Goal: Task Accomplishment & Management: Manage account settings

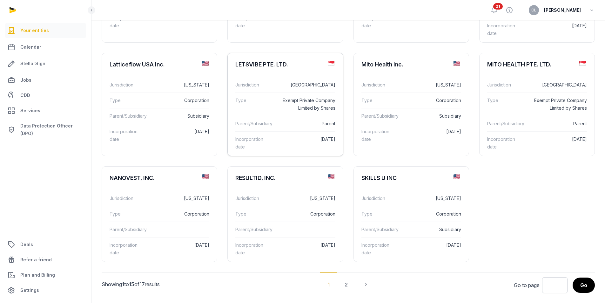
scroll to position [270, 0]
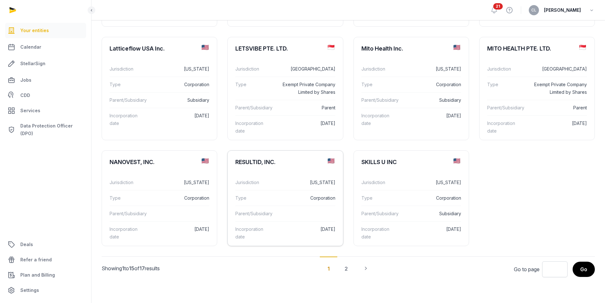
click at [291, 165] on div "RESULTID, INC." at bounding box center [285, 161] width 115 height 23
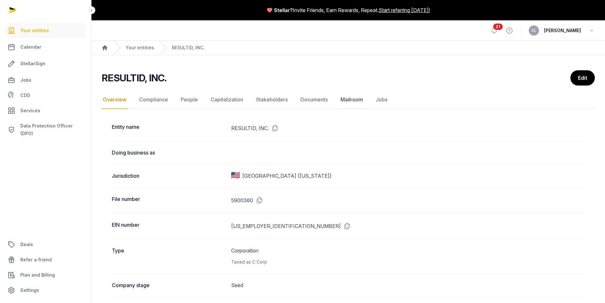
click at [348, 100] on link "Mailroom" at bounding box center [351, 99] width 25 height 18
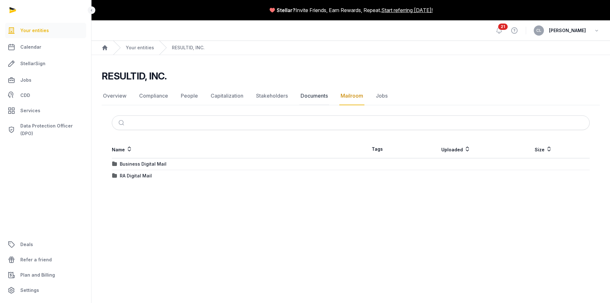
click at [315, 97] on link "Documents" at bounding box center [314, 96] width 30 height 18
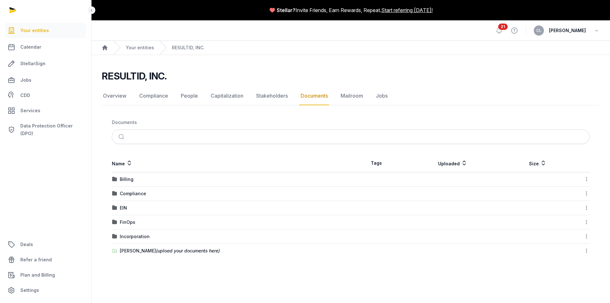
click at [136, 250] on div "[PERSON_NAME] (upload your documents here)" at bounding box center [170, 250] width 100 height 6
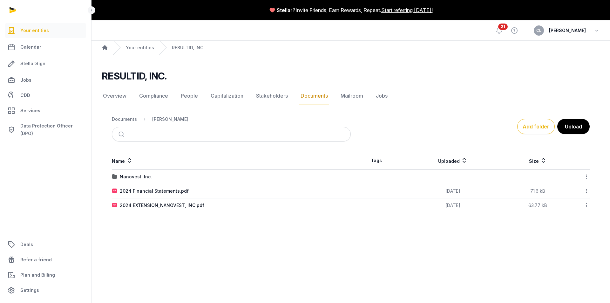
drag, startPoint x: 167, startPoint y: 233, endPoint x: 183, endPoint y: 230, distance: 16.8
click at [167, 233] on main "Stellar? Invite Friends, Earn Rewards, Repeat. Start referring [DATE]! Open sid…" at bounding box center [305, 151] width 610 height 303
click at [566, 130] on button "Upload" at bounding box center [572, 126] width 33 height 16
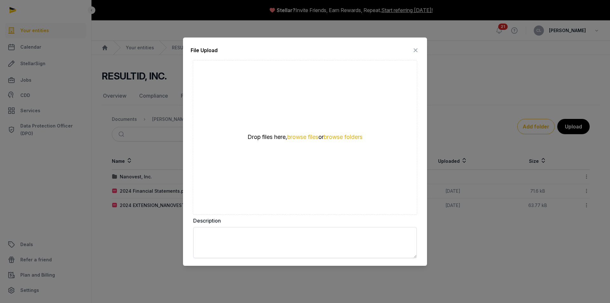
click at [416, 50] on icon at bounding box center [415, 50] width 8 height 10
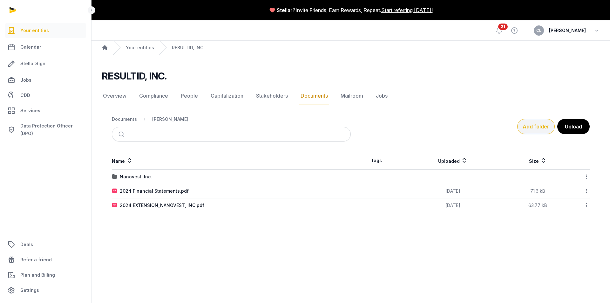
click at [531, 124] on button "Add folder" at bounding box center [535, 126] width 37 height 15
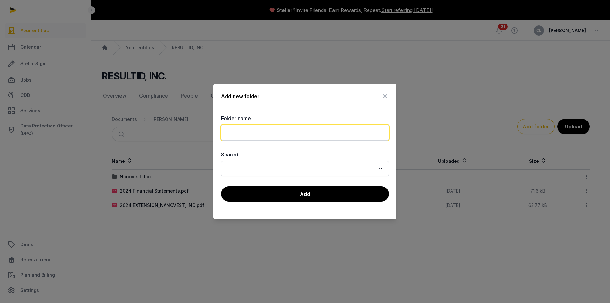
click at [273, 129] on input "text" at bounding box center [305, 132] width 168 height 16
type input "**********"
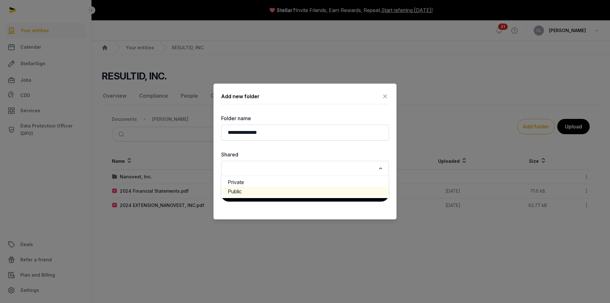
click at [239, 192] on li "Public" at bounding box center [304, 191] width 167 height 9
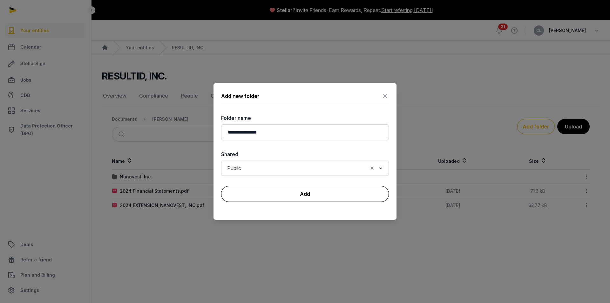
click at [268, 194] on button "Add" at bounding box center [305, 194] width 168 height 16
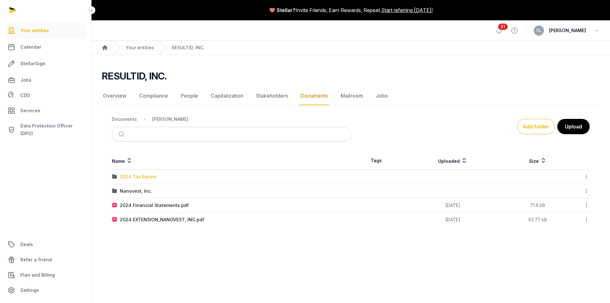
click at [138, 177] on div "2024 Tax Return" at bounding box center [138, 176] width 37 height 6
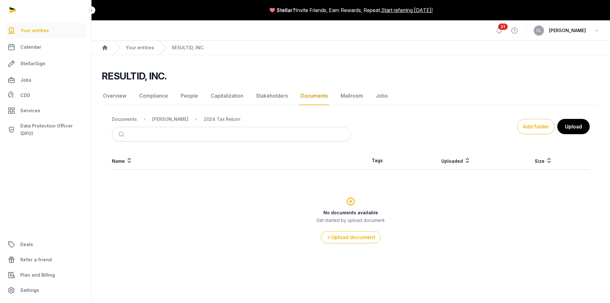
click at [215, 217] on p "Get started by upload document." at bounding box center [350, 220] width 477 height 6
click at [362, 237] on button "Upload document" at bounding box center [351, 237] width 60 height 12
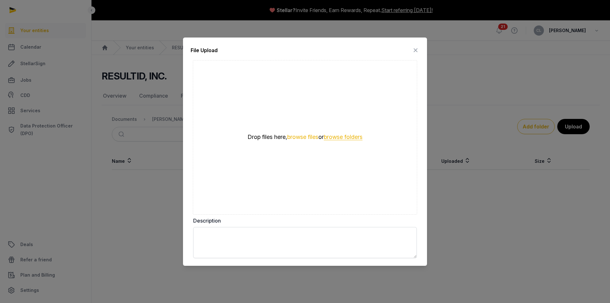
click at [340, 137] on button "browse folders" at bounding box center [343, 137] width 39 height 6
click at [418, 49] on icon at bounding box center [415, 50] width 8 height 10
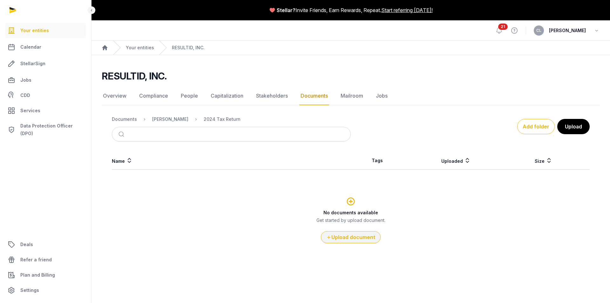
click at [352, 239] on button "Upload document" at bounding box center [351, 237] width 60 height 12
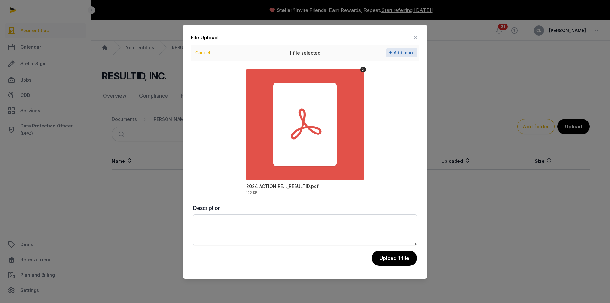
click at [402, 52] on span "Add more" at bounding box center [403, 52] width 21 height 5
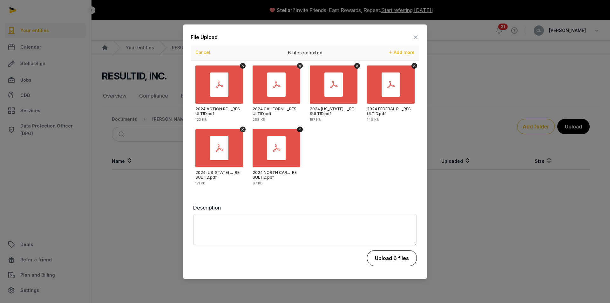
click at [404, 256] on button "Upload 6 files" at bounding box center [392, 258] width 50 height 16
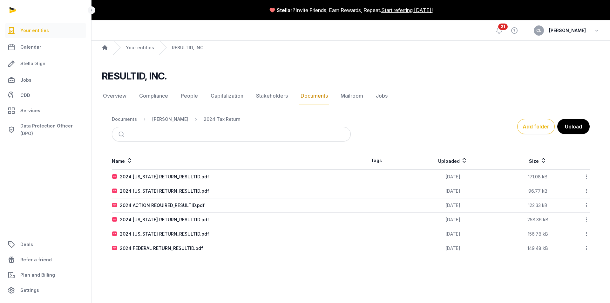
click at [128, 161] on icon at bounding box center [129, 161] width 6 height 8
